Goal: Find specific page/section: Find specific page/section

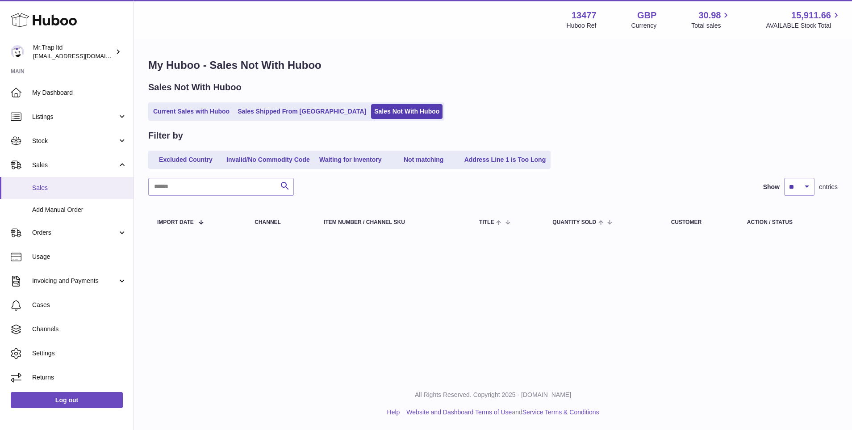
click at [128, 186] on link "Sales" at bounding box center [67, 188] width 134 height 22
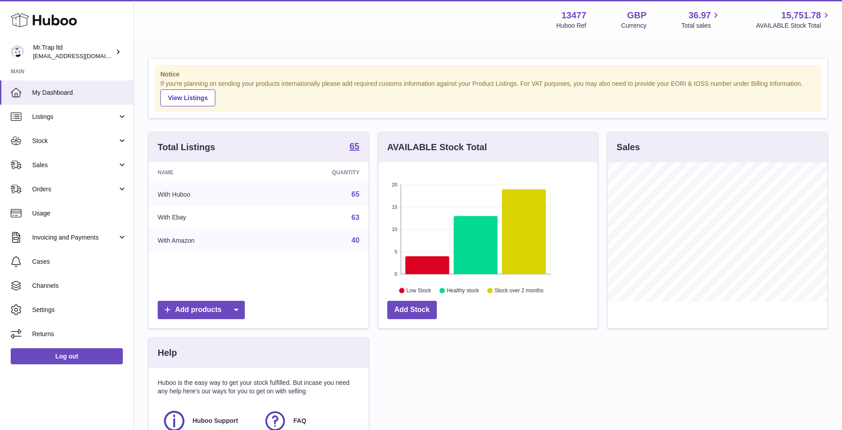
scroll to position [139, 219]
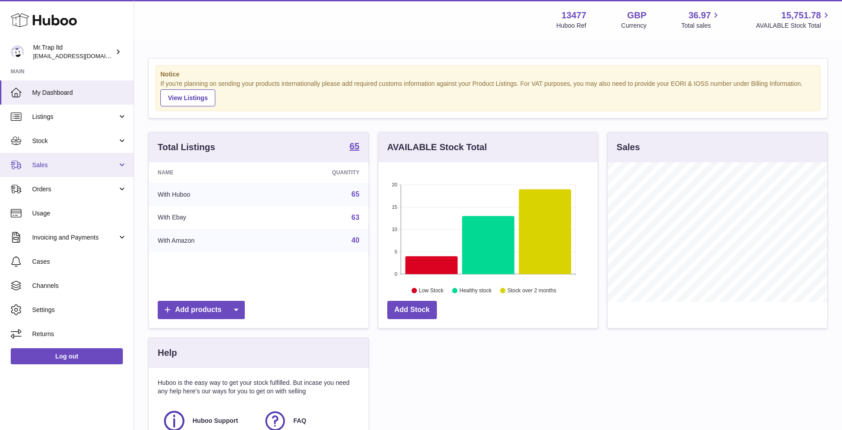
click at [76, 165] on span "Sales" at bounding box center [74, 165] width 85 height 8
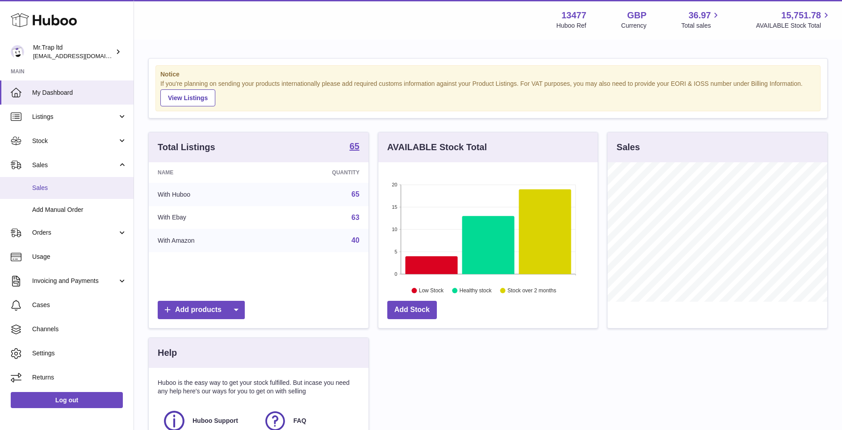
click at [67, 195] on link "Sales" at bounding box center [67, 188] width 134 height 22
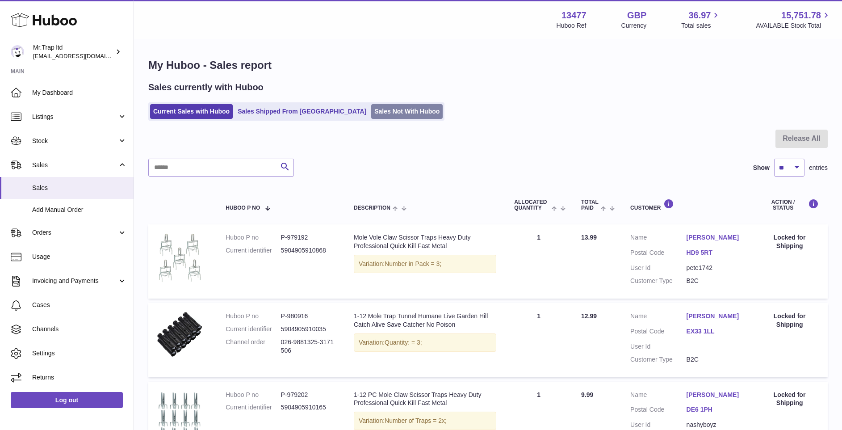
click at [371, 114] on link "Sales Not With Huboo" at bounding box center [406, 111] width 71 height 15
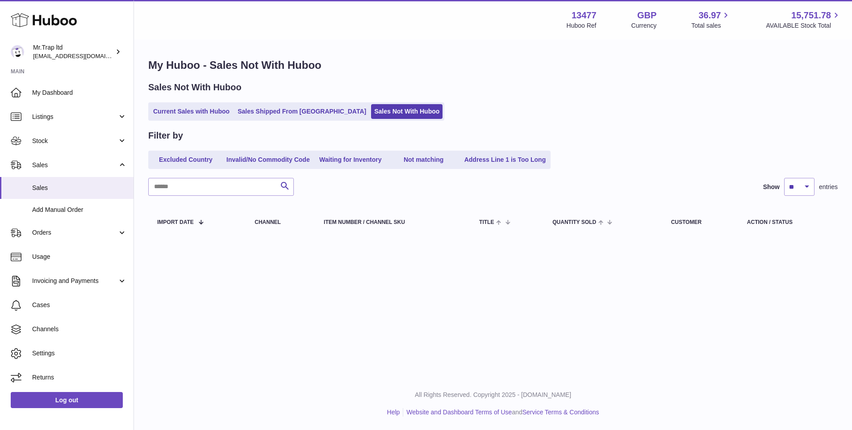
click at [371, 114] on link "Sales Not With Huboo" at bounding box center [406, 111] width 71 height 15
click at [478, 99] on div "Sales Not With Huboo Current Sales with Huboo Sales Shipped From [GEOGRAPHIC_DA…" at bounding box center [492, 100] width 689 height 39
click at [197, 115] on link "Current Sales with Huboo" at bounding box center [191, 111] width 83 height 15
